Goal: Task Accomplishment & Management: Complete application form

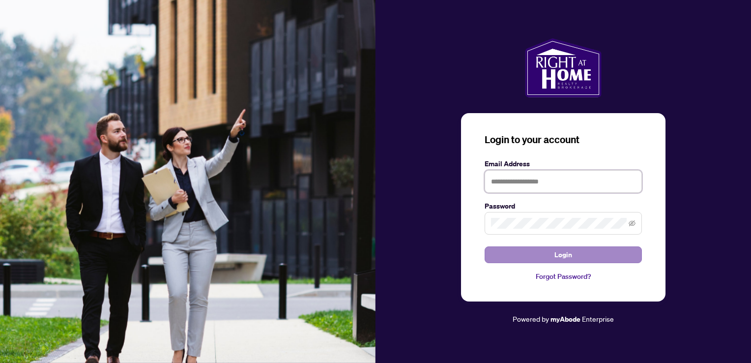
type input "**********"
click at [578, 259] on button "Login" at bounding box center [562, 254] width 157 height 17
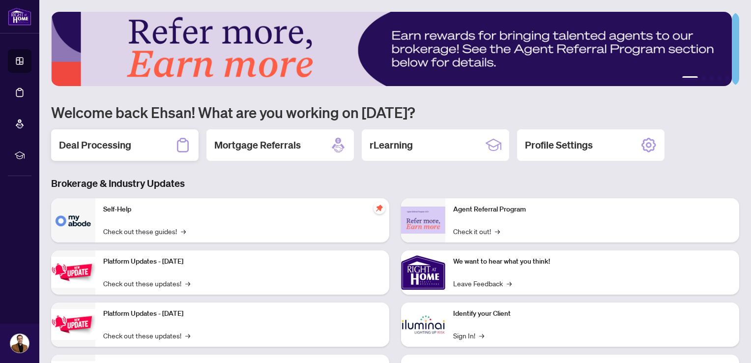
click at [86, 147] on h2 "Deal Processing" at bounding box center [95, 145] width 72 height 14
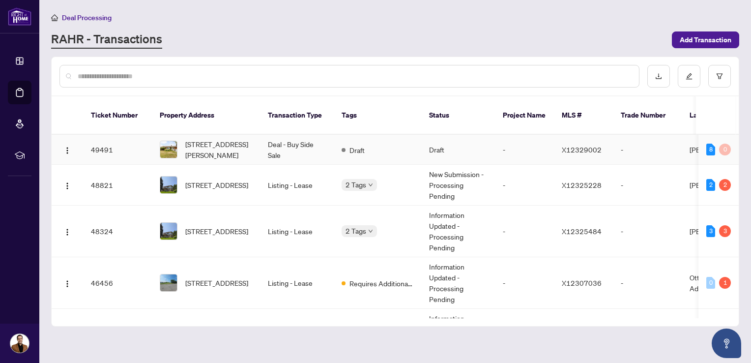
click at [279, 142] on td "Deal - Buy Side Sale" at bounding box center [297, 150] width 74 height 30
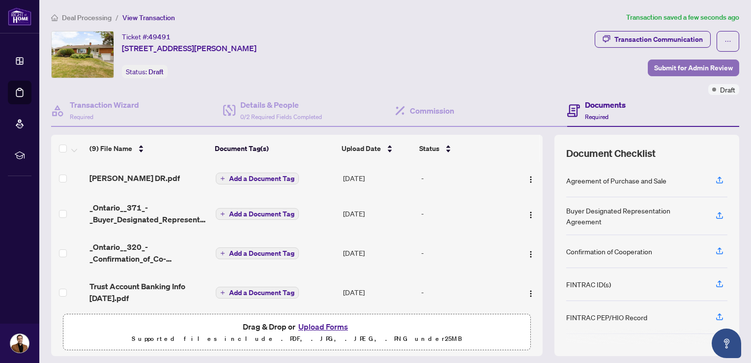
click at [664, 65] on span "Submit for Admin Review" at bounding box center [693, 68] width 79 height 16
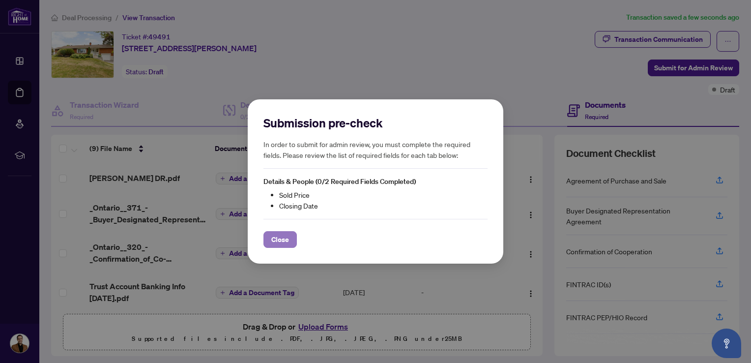
click at [274, 237] on span "Close" at bounding box center [280, 239] width 18 height 16
